Goal: Communication & Community: Answer question/provide support

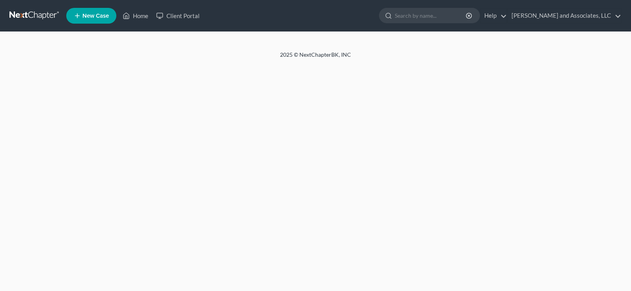
select select "1"
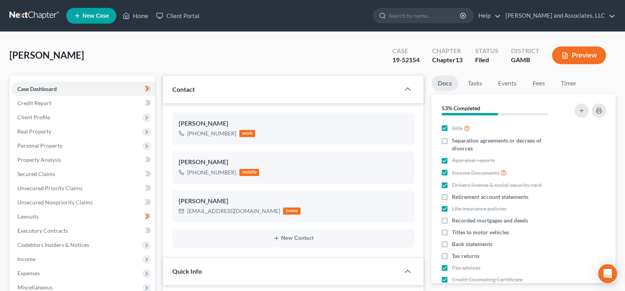
scroll to position [79, 0]
click at [138, 17] on link "Home" at bounding box center [136, 16] width 34 height 14
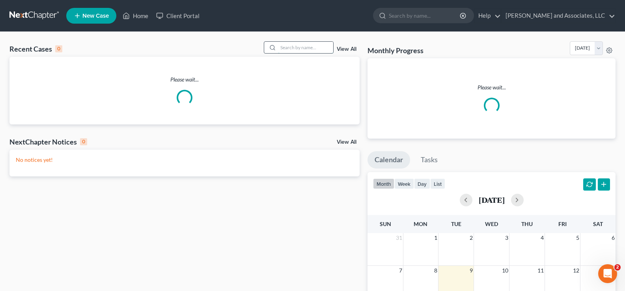
click at [303, 49] on input "search" at bounding box center [305, 47] width 55 height 11
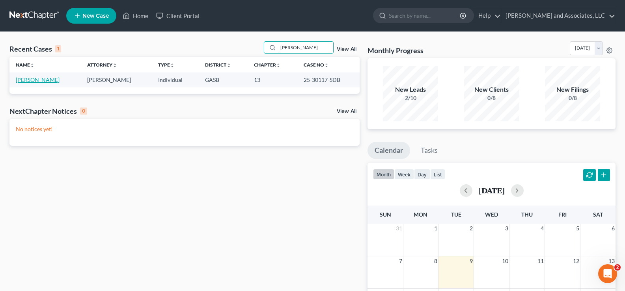
type input "franco"
click at [45, 83] on link "[PERSON_NAME]" at bounding box center [38, 79] width 44 height 7
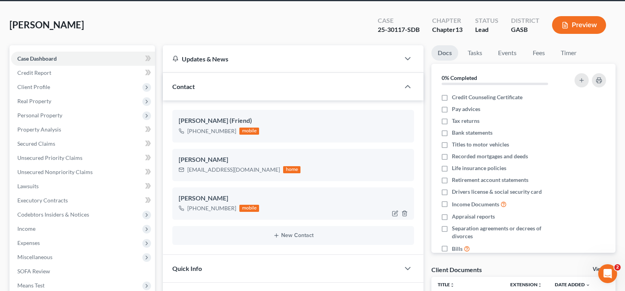
scroll to position [39, 0]
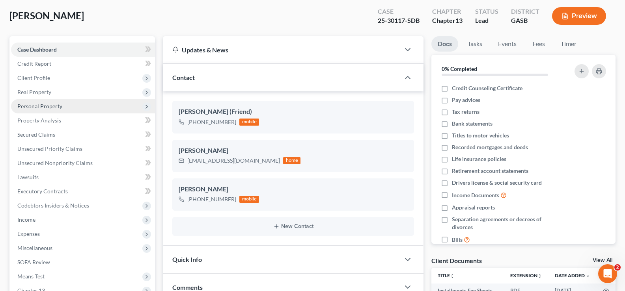
click at [41, 107] on span "Personal Property" at bounding box center [39, 106] width 45 height 7
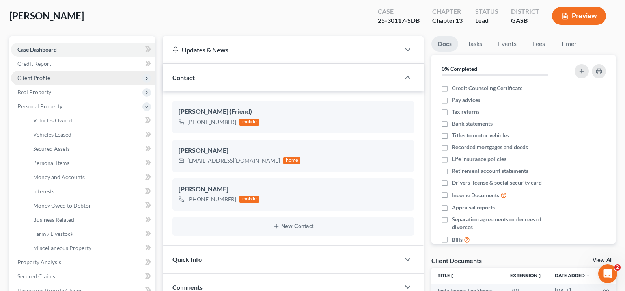
click at [38, 75] on span "Client Profile" at bounding box center [33, 78] width 33 height 7
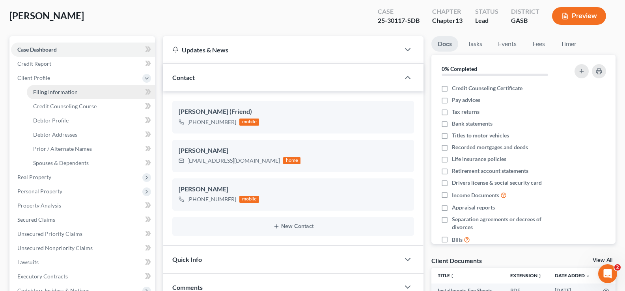
click at [43, 90] on span "Filing Information" at bounding box center [55, 92] width 45 height 7
select select "1"
select select "0"
select select "3"
select select "10"
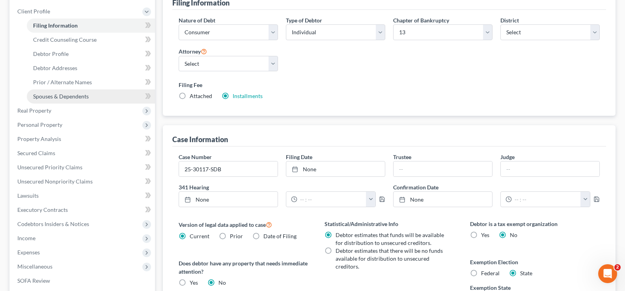
scroll to position [86, 0]
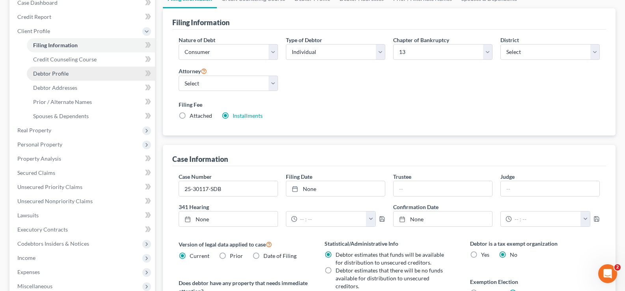
click at [59, 71] on span "Debtor Profile" at bounding box center [50, 73] width 35 height 7
select select "0"
select select "2"
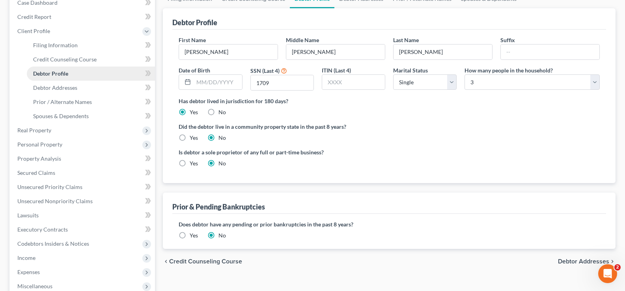
radio input "true"
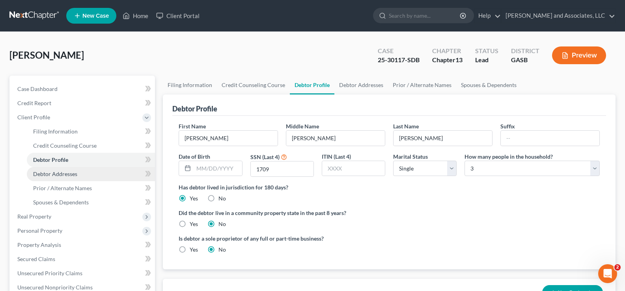
click at [49, 174] on span "Debtor Addresses" at bounding box center [55, 174] width 44 height 7
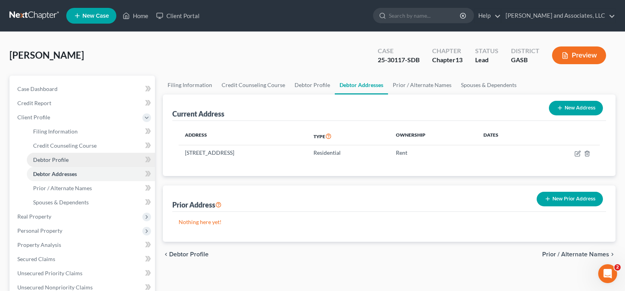
click at [51, 161] on span "Debtor Profile" at bounding box center [50, 160] width 35 height 7
select select "0"
select select "2"
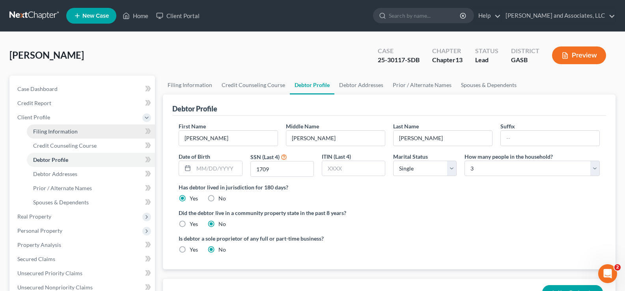
click at [66, 132] on span "Filing Information" at bounding box center [55, 131] width 45 height 7
select select "1"
select select "0"
select select "3"
select select "20"
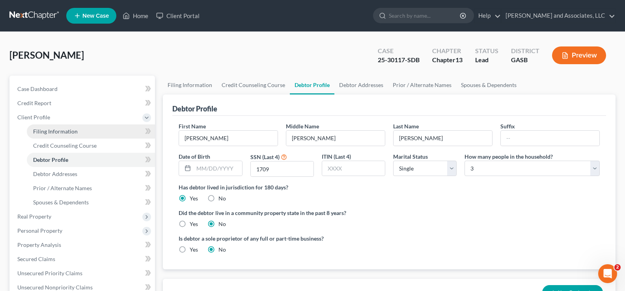
select select "0"
select select "10"
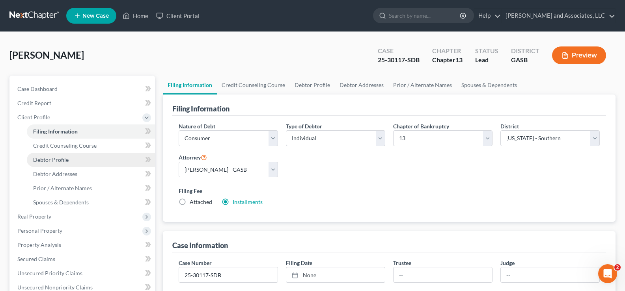
click at [56, 160] on span "Debtor Profile" at bounding box center [50, 160] width 35 height 7
select select "0"
select select "2"
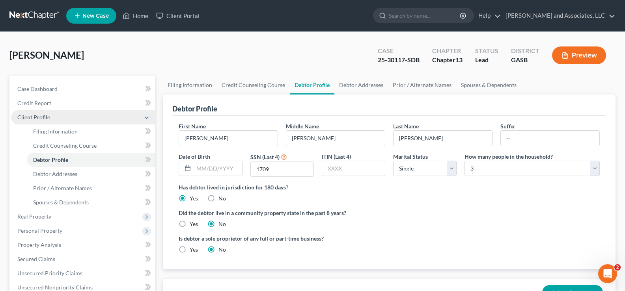
click at [34, 119] on span "Client Profile" at bounding box center [33, 117] width 33 height 7
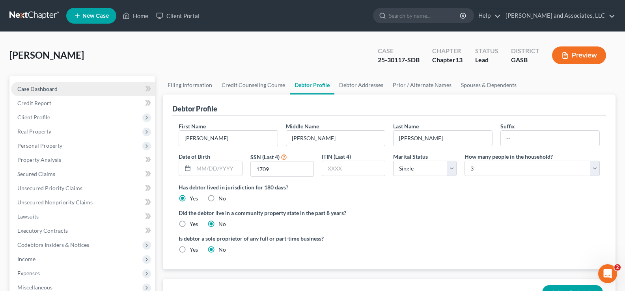
click at [39, 89] on span "Case Dashboard" at bounding box center [37, 89] width 40 height 7
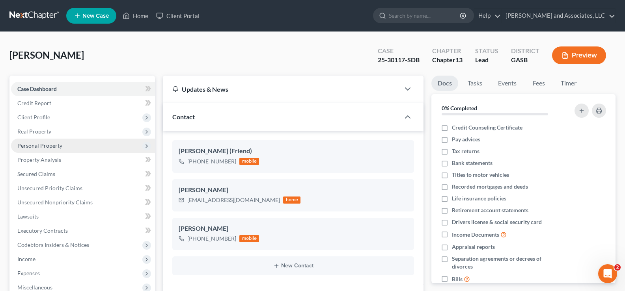
click at [41, 145] on span "Personal Property" at bounding box center [39, 145] width 45 height 7
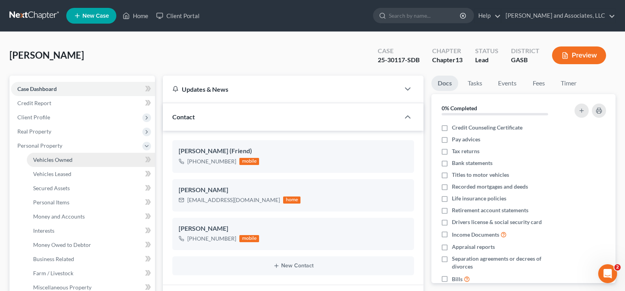
click at [59, 161] on span "Vehicles Owned" at bounding box center [52, 160] width 39 height 7
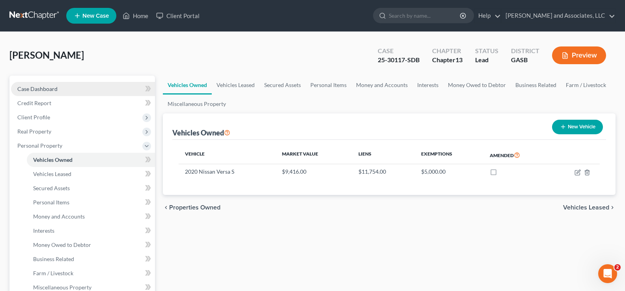
click at [34, 88] on span "Case Dashboard" at bounding box center [37, 89] width 40 height 7
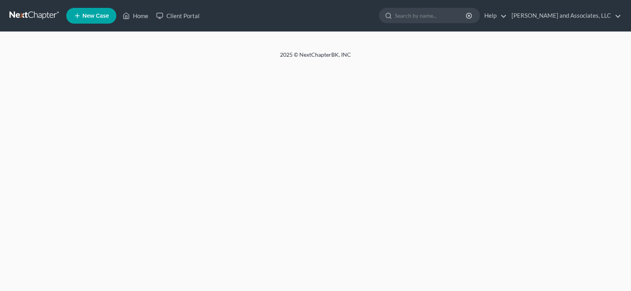
select select "1"
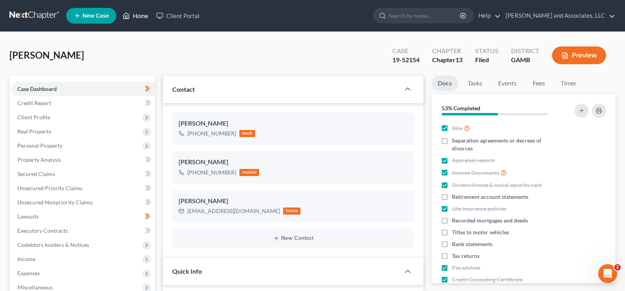
click at [143, 17] on link "Home" at bounding box center [136, 16] width 34 height 14
click at [145, 13] on link "Home" at bounding box center [136, 16] width 34 height 14
click at [144, 15] on link "Home" at bounding box center [136, 16] width 34 height 14
click at [146, 14] on link "Home" at bounding box center [136, 16] width 34 height 14
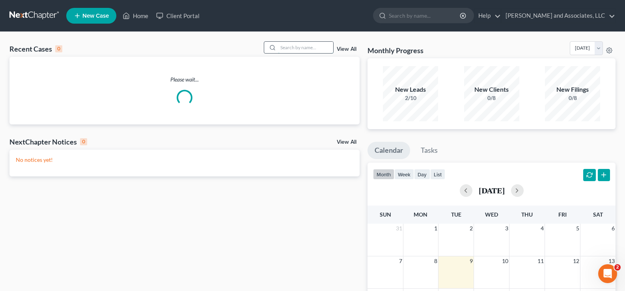
click at [324, 50] on input "search" at bounding box center [305, 47] width 55 height 11
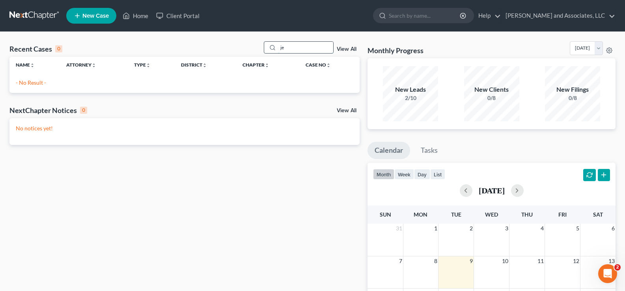
type input "j"
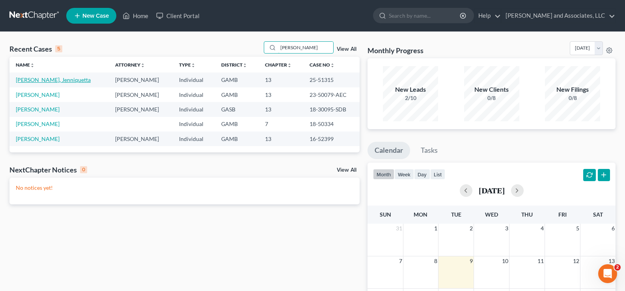
type input "[PERSON_NAME]"
click at [43, 82] on link "[PERSON_NAME], Jenniquetta" at bounding box center [53, 79] width 75 height 7
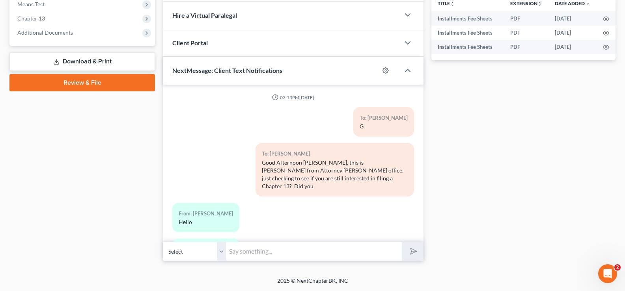
scroll to position [1506, 0]
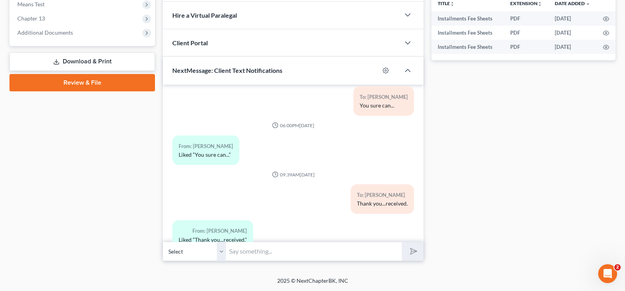
click at [257, 256] on input "text" at bounding box center [314, 251] width 176 height 19
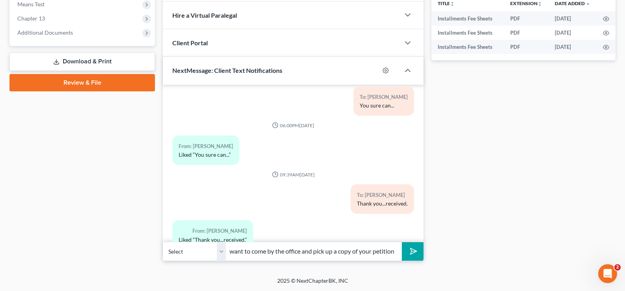
scroll to position [0, 269]
type input "Hello [PERSON_NAME], this is [PERSON_NAME] from Attorney [PERSON_NAME] Office. …"
click at [412, 251] on icon "submit" at bounding box center [412, 251] width 11 height 11
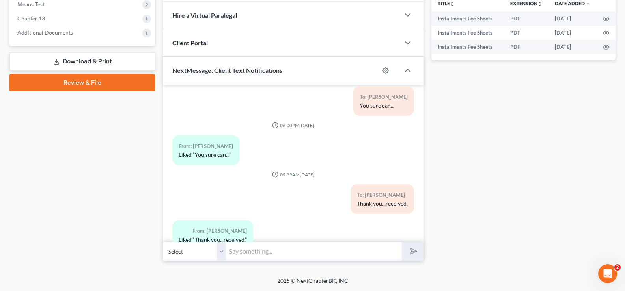
scroll to position [1571, 0]
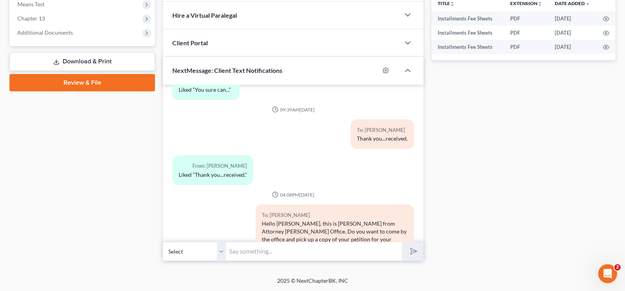
click at [261, 255] on input "text" at bounding box center [314, 251] width 176 height 19
type input "week or you prefer for it to be email?"
click at [413, 252] on line "submit" at bounding box center [414, 251] width 5 height 5
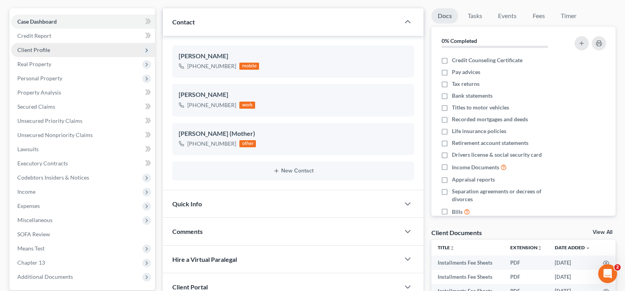
scroll to position [0, 0]
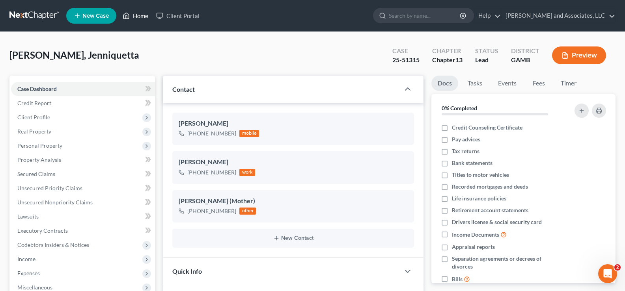
click at [143, 15] on link "Home" at bounding box center [136, 16] width 34 height 14
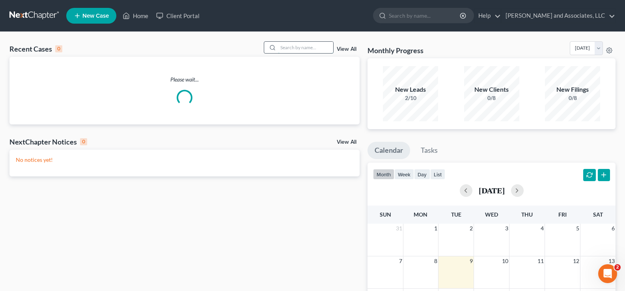
click at [307, 46] on input "search" at bounding box center [305, 47] width 55 height 11
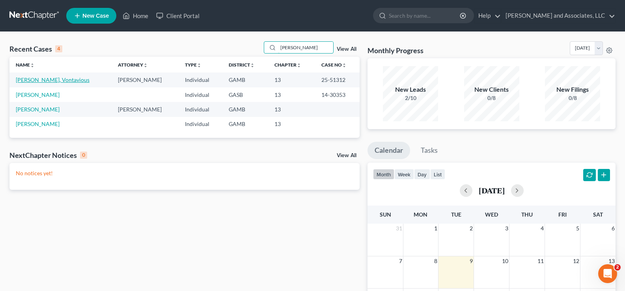
type input "[PERSON_NAME]"
click at [38, 82] on link "[PERSON_NAME], Vontavious" at bounding box center [53, 79] width 74 height 7
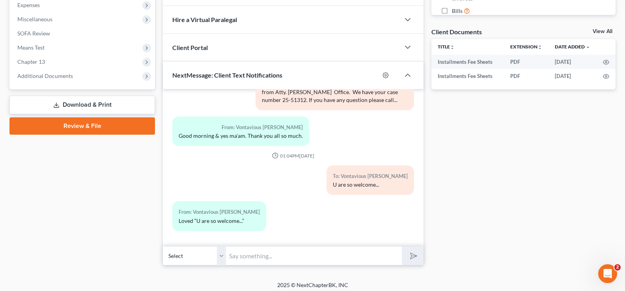
scroll to position [273, 0]
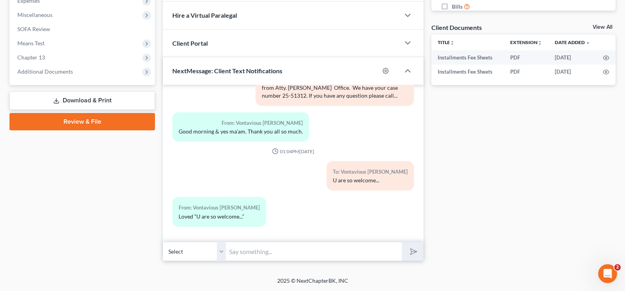
click at [248, 249] on input "text" at bounding box center [314, 251] width 176 height 19
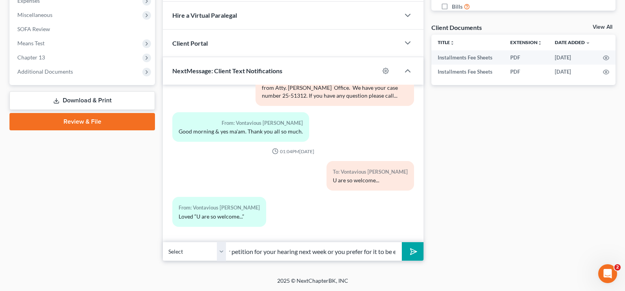
scroll to position [0, 232]
type input "Hello [PERSON_NAME], do you want to come by the office and pick up a copy of yo…"
click at [402, 242] on button "submit" at bounding box center [413, 251] width 22 height 19
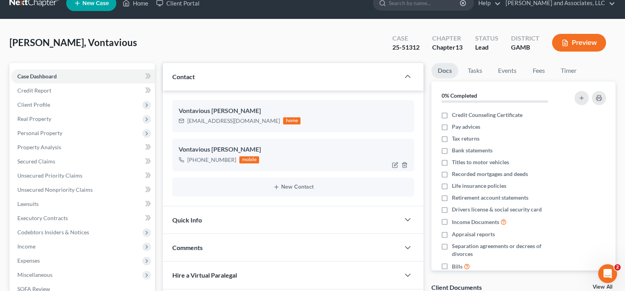
scroll to position [0, 0]
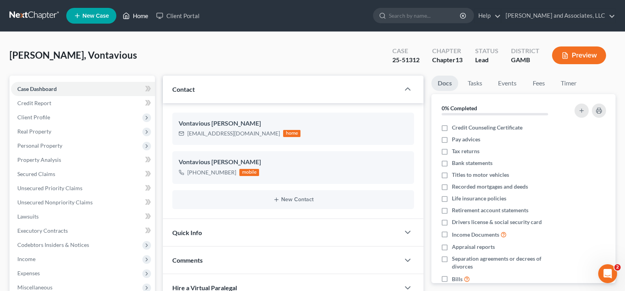
click at [145, 15] on link "Home" at bounding box center [136, 16] width 34 height 14
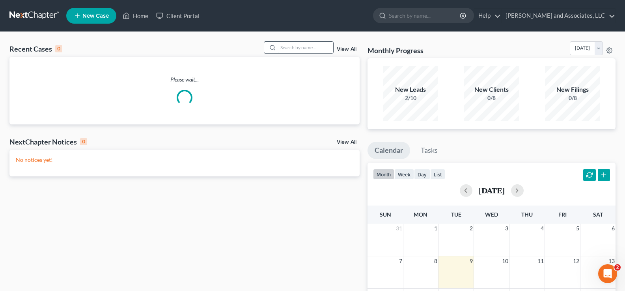
click at [306, 48] on input "search" at bounding box center [305, 47] width 55 height 11
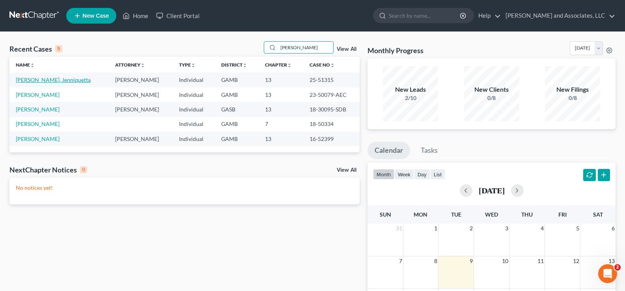
type input "[PERSON_NAME]"
click at [49, 82] on link "[PERSON_NAME], Jenniquetta" at bounding box center [53, 79] width 75 height 7
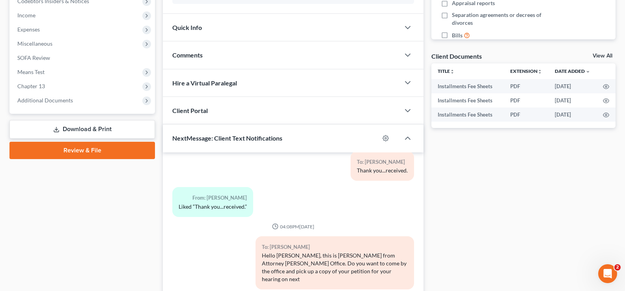
scroll to position [312, 0]
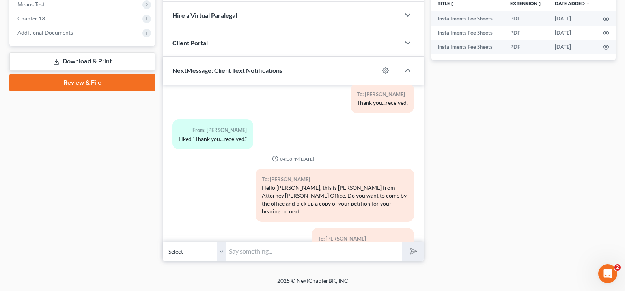
drag, startPoint x: 625, startPoint y: 245, endPoint x: 618, endPoint y: 115, distance: 129.9
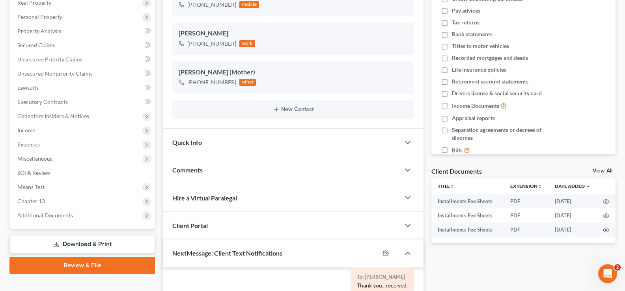
scroll to position [0, 0]
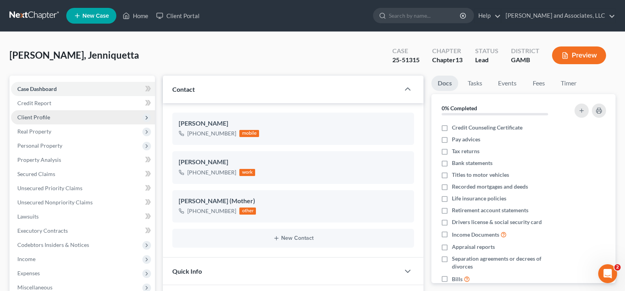
click at [36, 116] on span "Client Profile" at bounding box center [33, 117] width 33 height 7
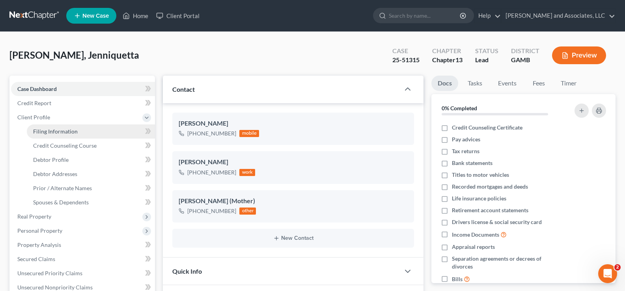
click at [61, 133] on span "Filing Information" at bounding box center [55, 131] width 45 height 7
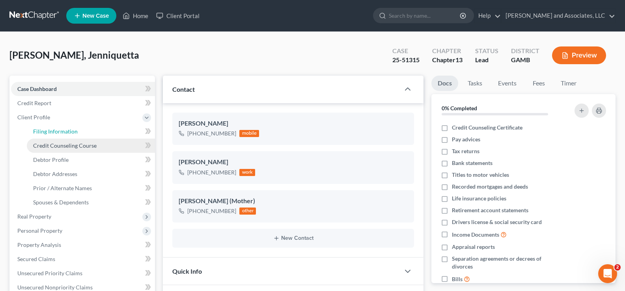
select select "1"
select select "0"
select select "3"
select select "10"
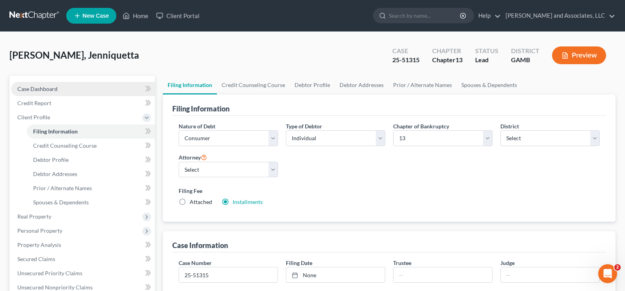
click at [39, 87] on span "Case Dashboard" at bounding box center [37, 89] width 40 height 7
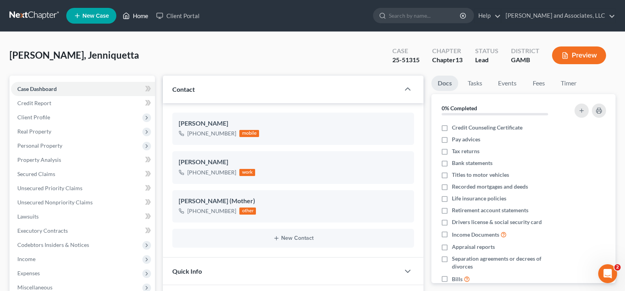
click at [148, 17] on link "Home" at bounding box center [136, 16] width 34 height 14
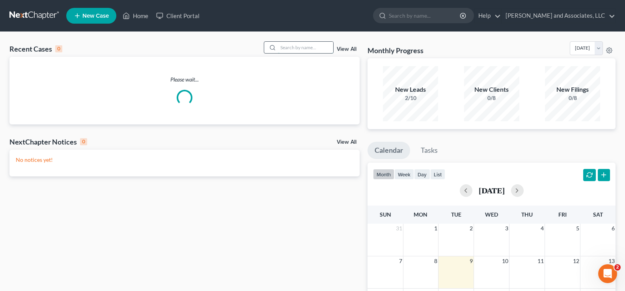
click at [297, 50] on input "search" at bounding box center [305, 47] width 55 height 11
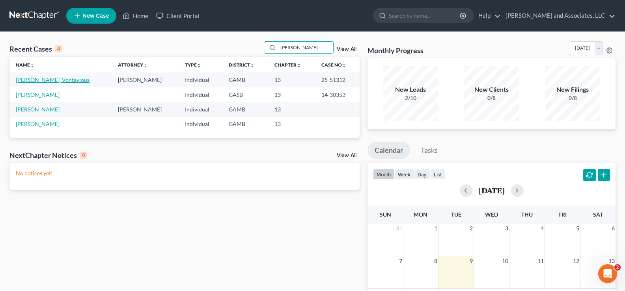
type input "[PERSON_NAME]"
click at [52, 80] on link "[PERSON_NAME], Vontavious" at bounding box center [53, 79] width 74 height 7
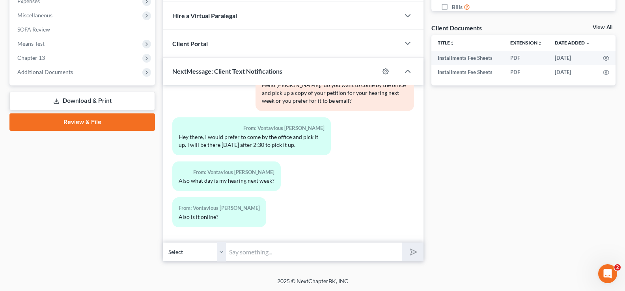
scroll to position [273, 0]
click at [250, 259] on input "text" at bounding box center [314, 251] width 176 height 19
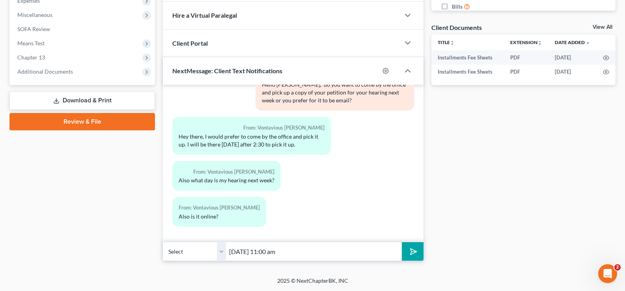
type input "[DATE] 11:00 am"
click at [416, 252] on polygon "submit" at bounding box center [411, 251] width 9 height 9
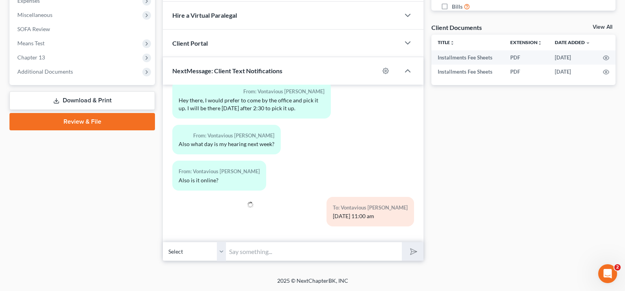
click at [256, 253] on input "text" at bounding box center [314, 251] width 176 height 19
click at [490, 200] on div "Docs Tasks Events Fees Timer 0% Completed Nothing here yet! Credit Counseling C…" at bounding box center [523, 32] width 192 height 459
click at [247, 255] on input "text" at bounding box center [314, 251] width 176 height 19
type input "I"
type input "no ma'am it's not online.."
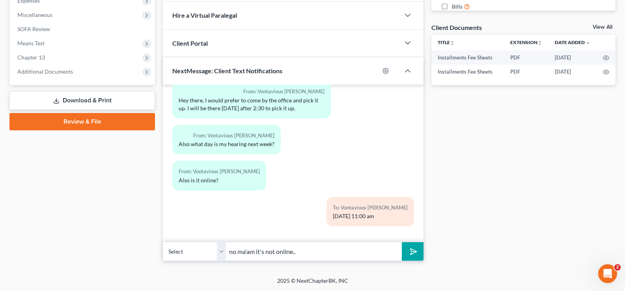
click at [418, 252] on button "submit" at bounding box center [413, 251] width 22 height 19
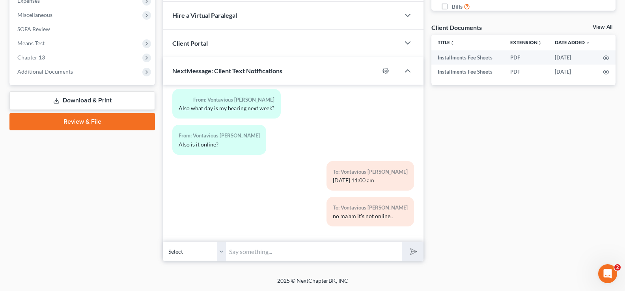
click at [240, 251] on input "text" at bounding box center [314, 251] width 176 height 19
type input "I will have your petition ready for you [DATE]..."
click at [412, 252] on polygon "submit" at bounding box center [411, 251] width 9 height 9
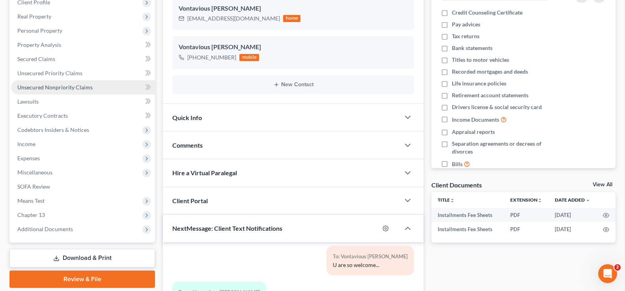
scroll to position [0, 0]
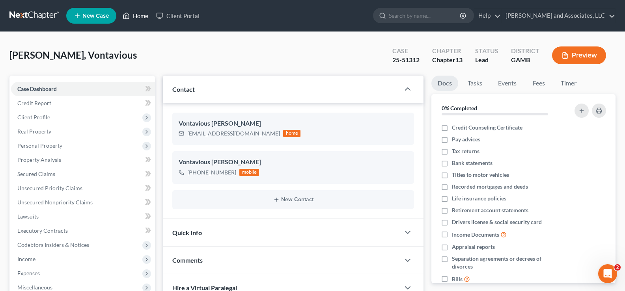
click at [144, 18] on link "Home" at bounding box center [136, 16] width 34 height 14
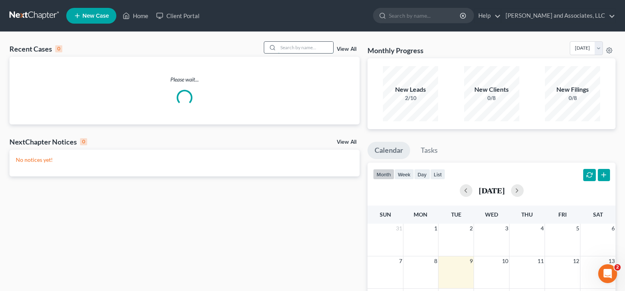
click at [296, 47] on input "search" at bounding box center [305, 47] width 55 height 11
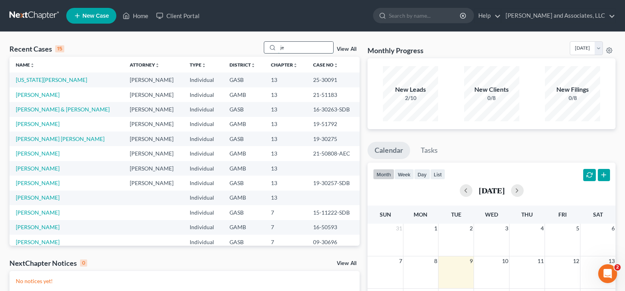
type input "j"
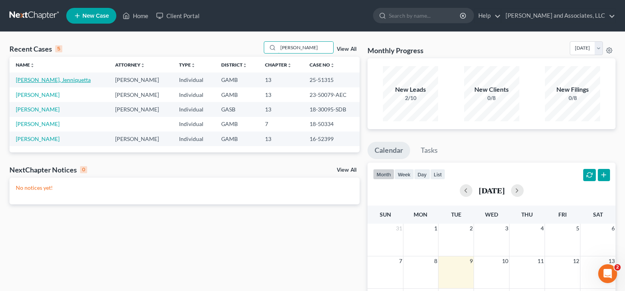
type input "[PERSON_NAME]"
click at [40, 81] on link "[PERSON_NAME], Jenniquetta" at bounding box center [53, 79] width 75 height 7
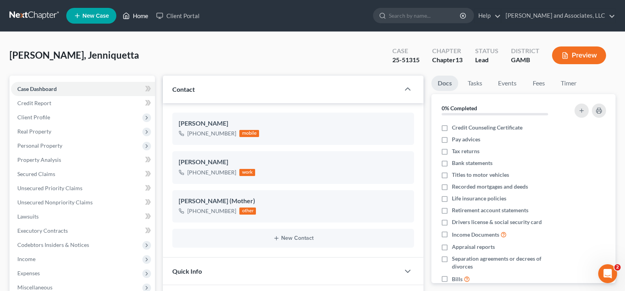
click at [145, 16] on link "Home" at bounding box center [136, 16] width 34 height 14
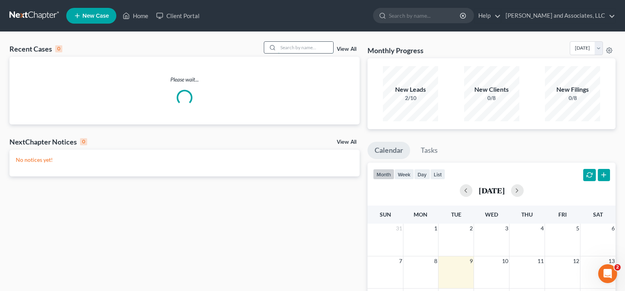
click at [287, 49] on input "search" at bounding box center [305, 47] width 55 height 11
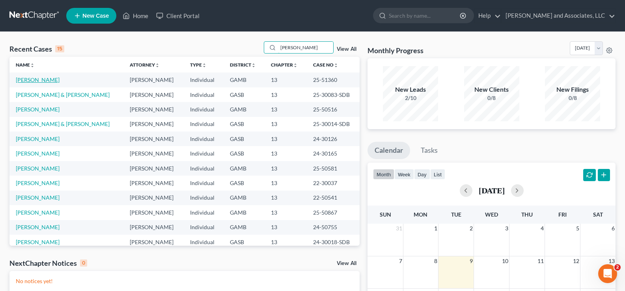
type input "[PERSON_NAME]"
click at [55, 81] on link "[PERSON_NAME]" at bounding box center [38, 79] width 44 height 7
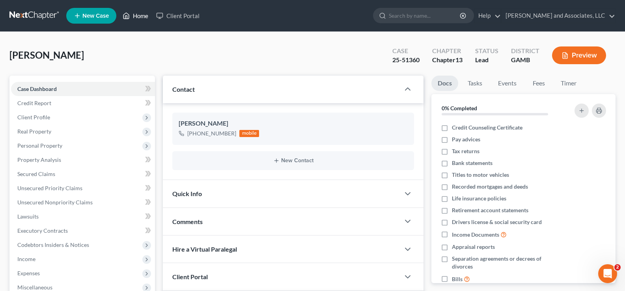
click at [146, 17] on link "Home" at bounding box center [136, 16] width 34 height 14
